Goal: Check status

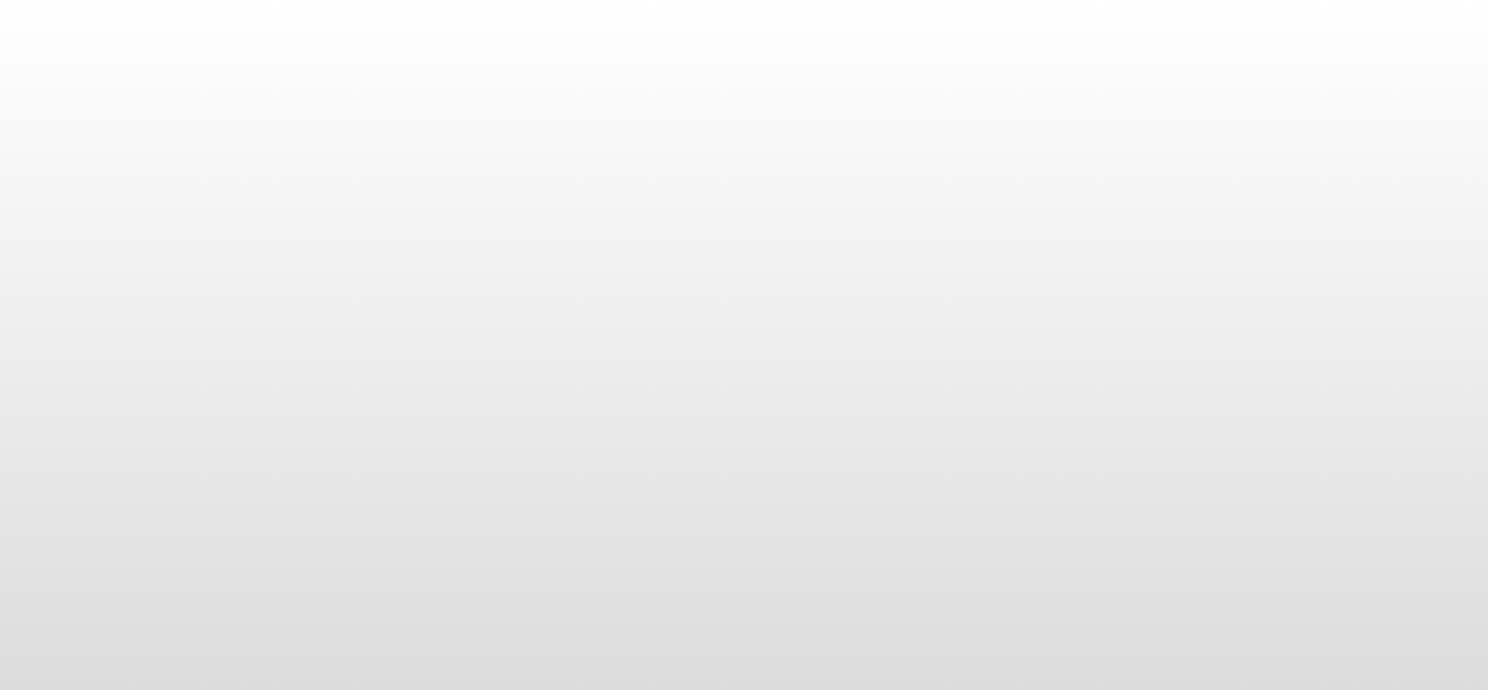
click at [257, 220] on body at bounding box center [744, 345] width 1488 height 690
